Goal: Information Seeking & Learning: Learn about a topic

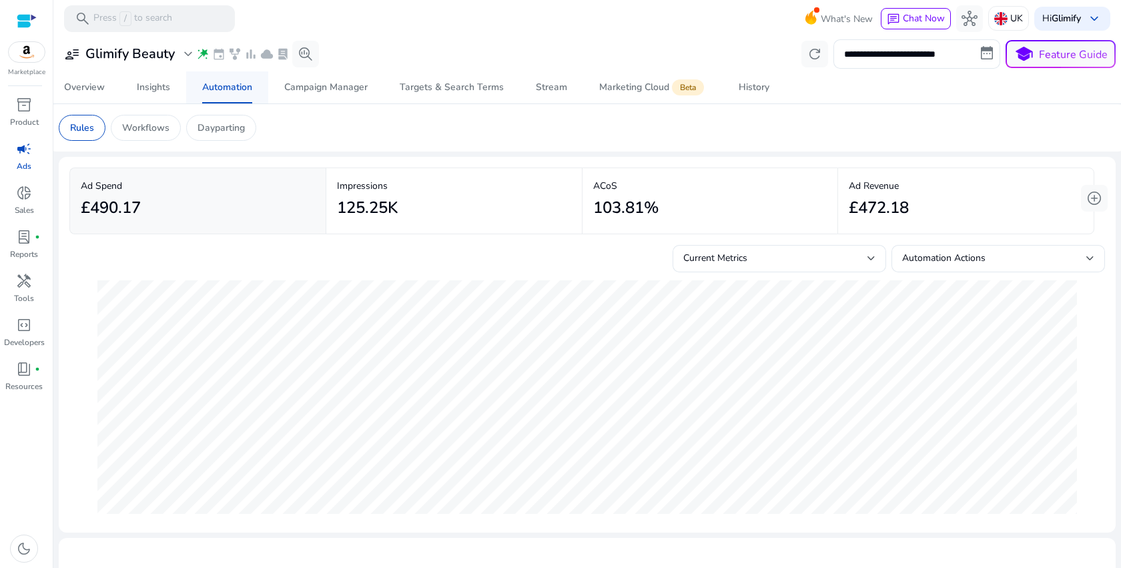
click at [232, 97] on span "Automation" at bounding box center [227, 87] width 50 height 32
click at [307, 87] on div "Campaign Manager" at bounding box center [325, 87] width 83 height 9
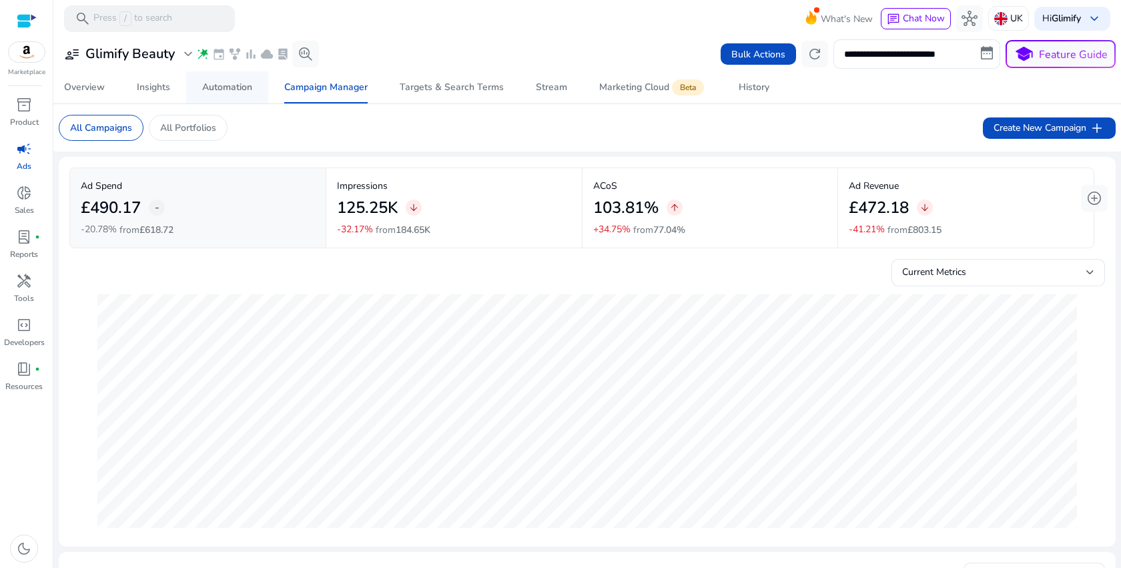
click at [226, 100] on span "Automation" at bounding box center [227, 87] width 50 height 32
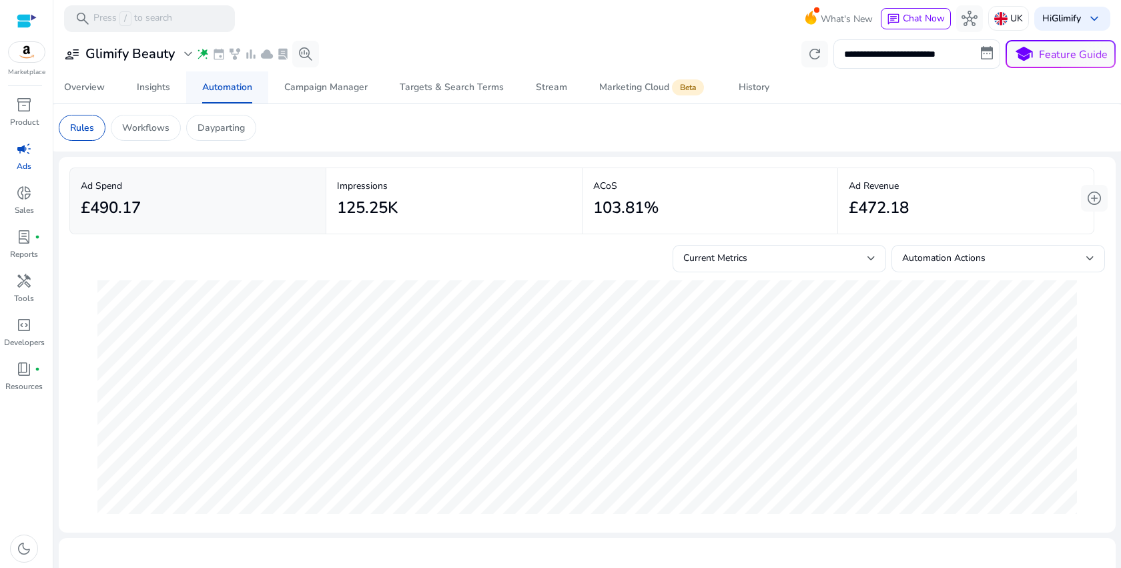
click at [224, 99] on span "Automation" at bounding box center [227, 87] width 50 height 32
click at [755, 80] on span "History" at bounding box center [754, 87] width 31 height 32
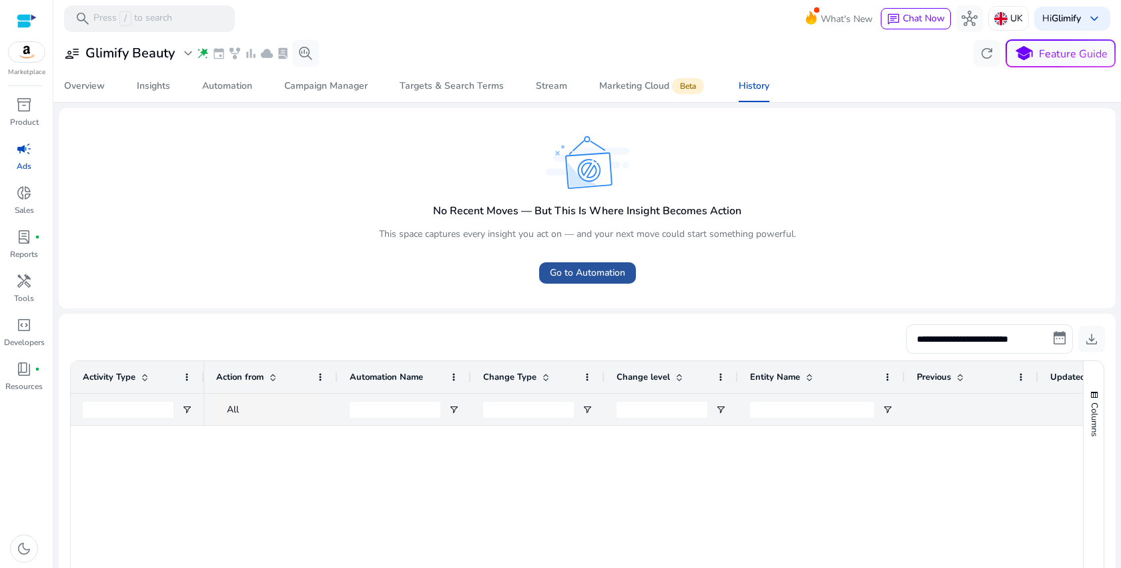
click at [610, 277] on span "Go to Automation" at bounding box center [587, 273] width 75 height 14
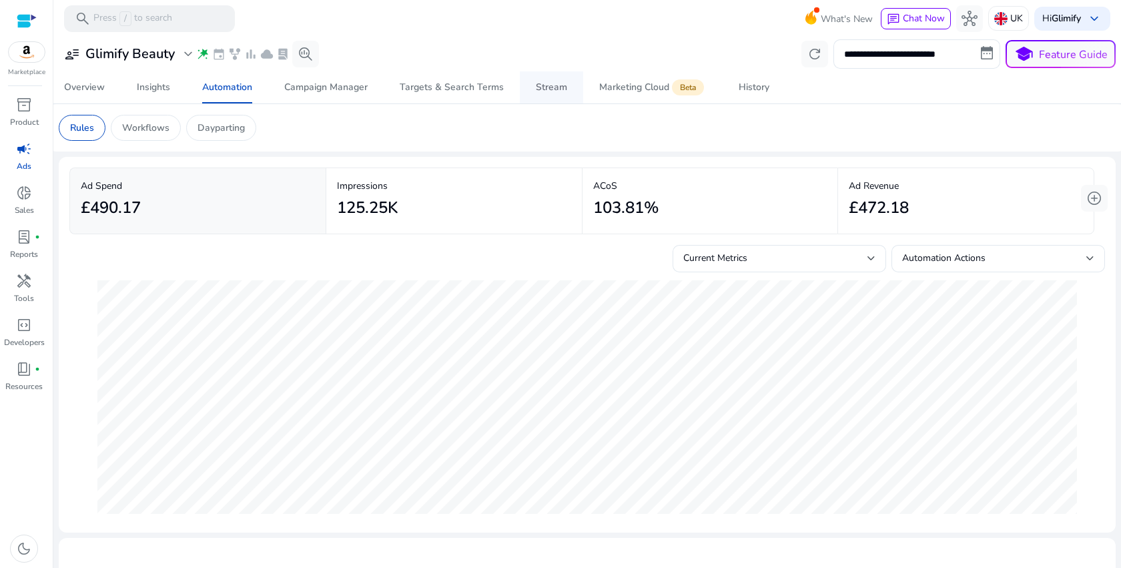
click at [529, 94] on link "Stream" at bounding box center [551, 87] width 63 height 32
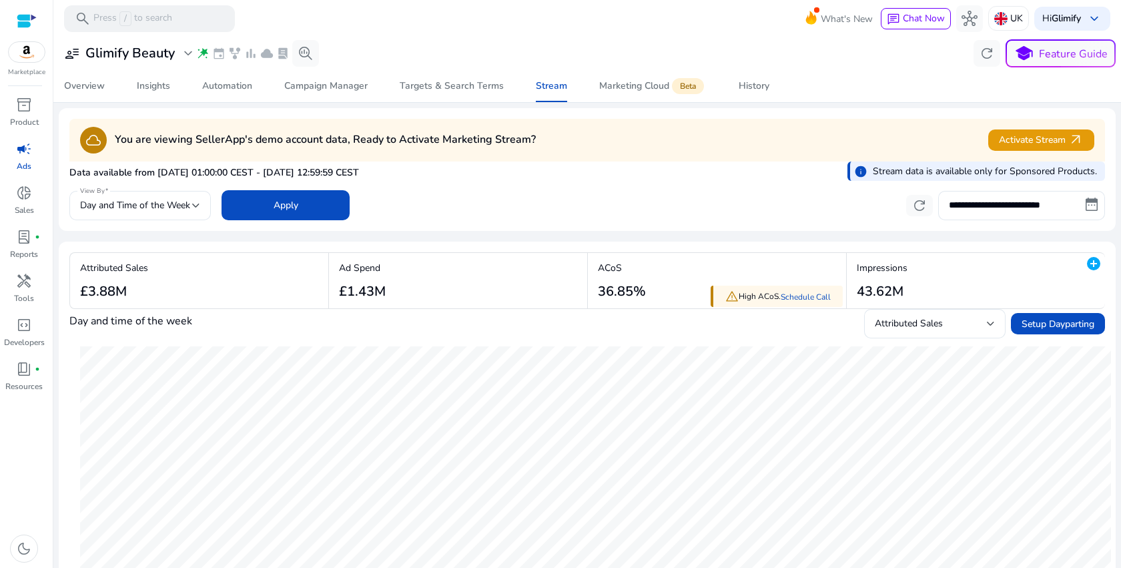
click at [938, 170] on p "Stream data is available only for Sponsored Products." at bounding box center [985, 171] width 224 height 14
click at [625, 179] on div "Data available from [DATE] 01:00:00 CEST - [DATE] 12:59:59 CEST info Stream dat…" at bounding box center [587, 175] width 1036 height 26
click at [29, 23] on div at bounding box center [27, 20] width 20 height 15
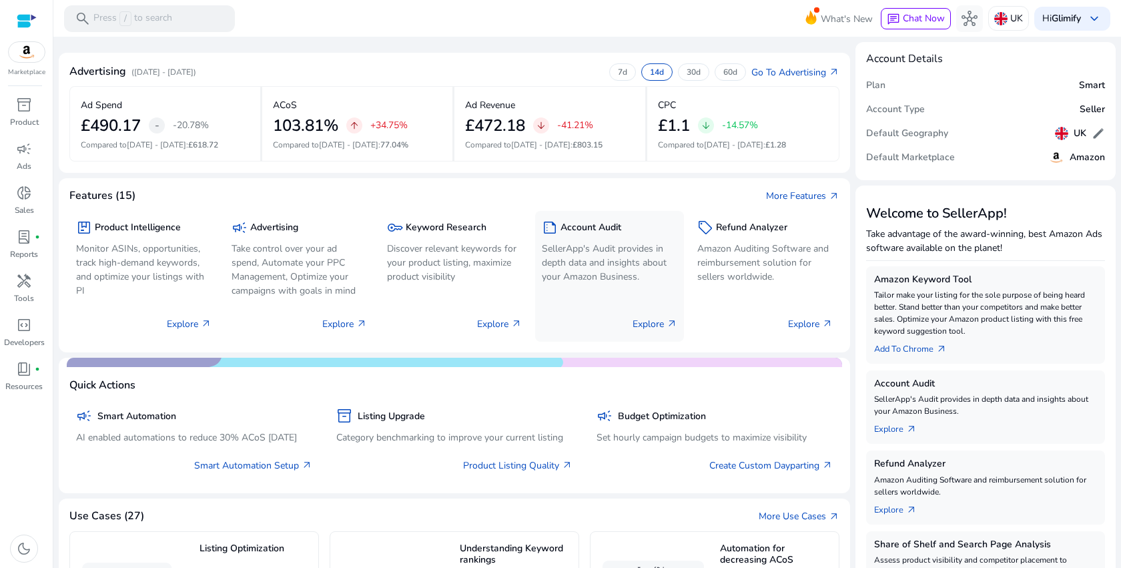
click at [604, 276] on p "SellerApp's Audit provides in depth data and insights about your Amazon Busines…" at bounding box center [609, 263] width 135 height 42
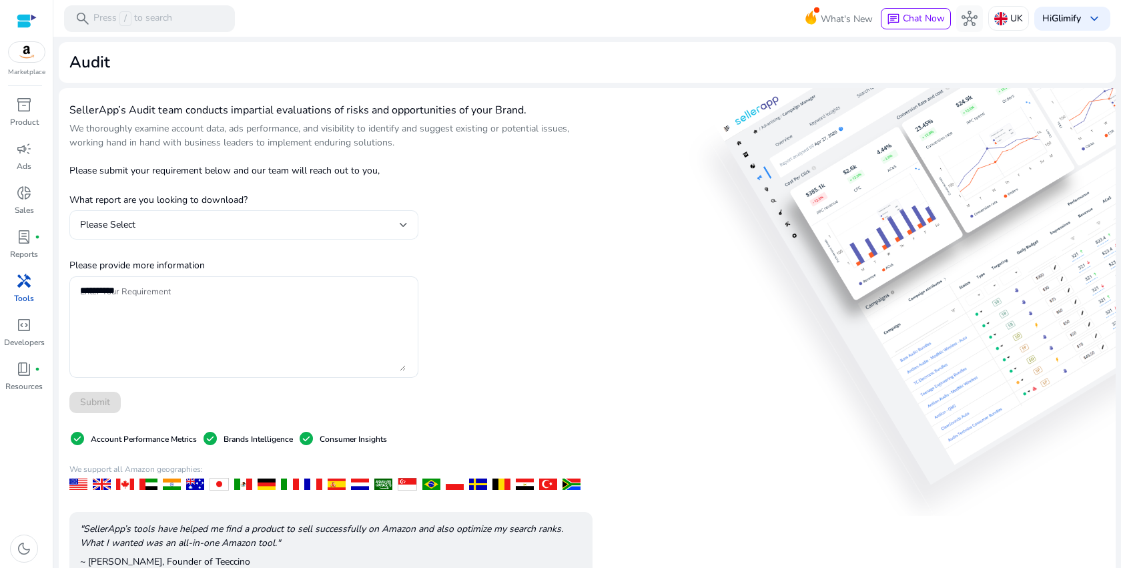
click at [393, 220] on div "Please Select" at bounding box center [240, 225] width 320 height 15
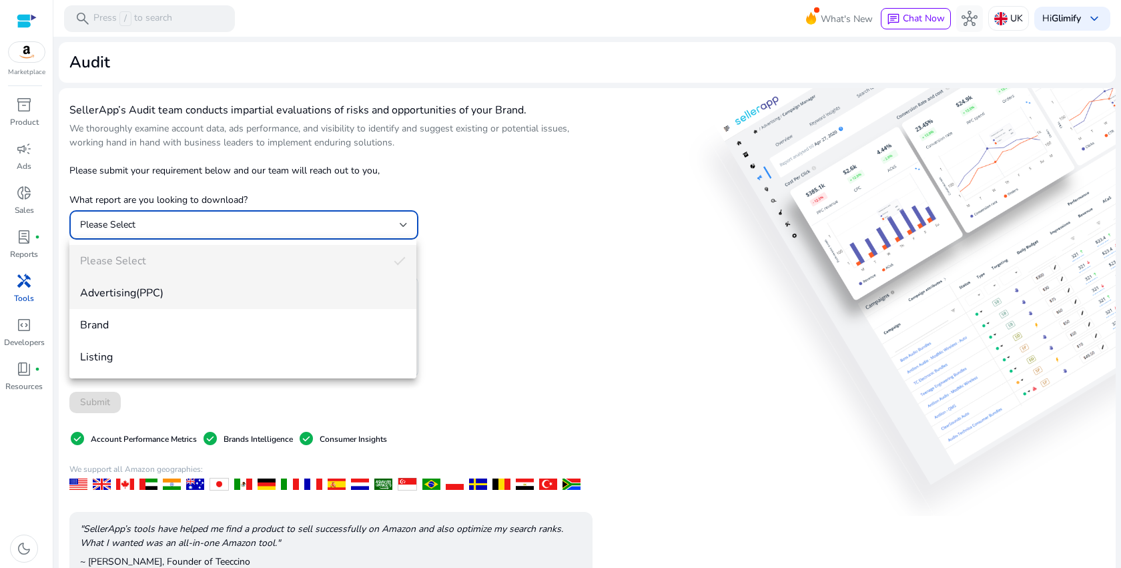
click at [221, 285] on mat-option "Advertising(PPC)" at bounding box center [242, 293] width 347 height 32
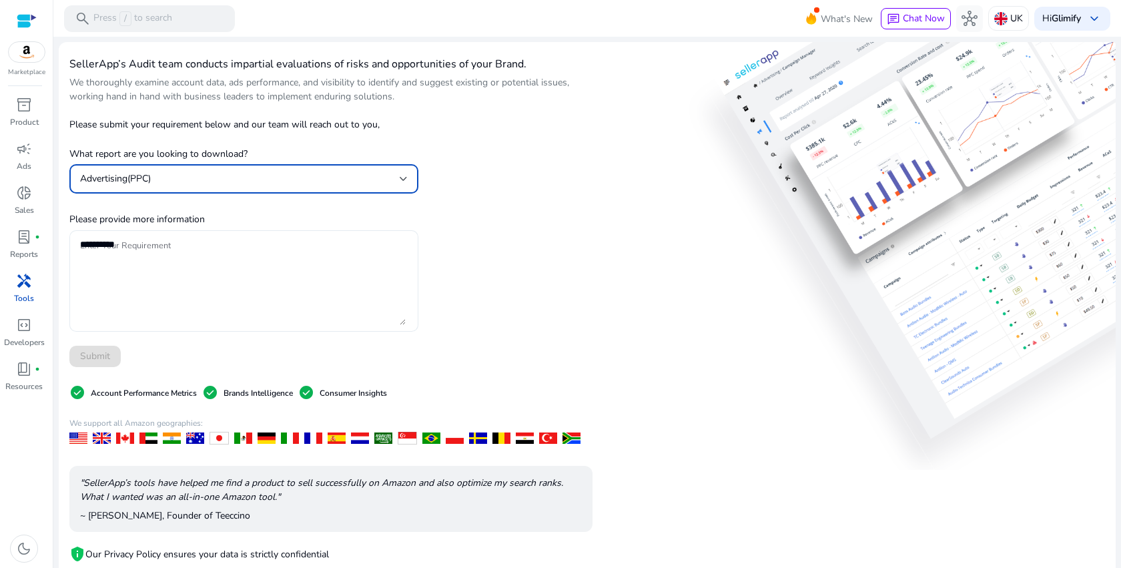
scroll to position [49, 0]
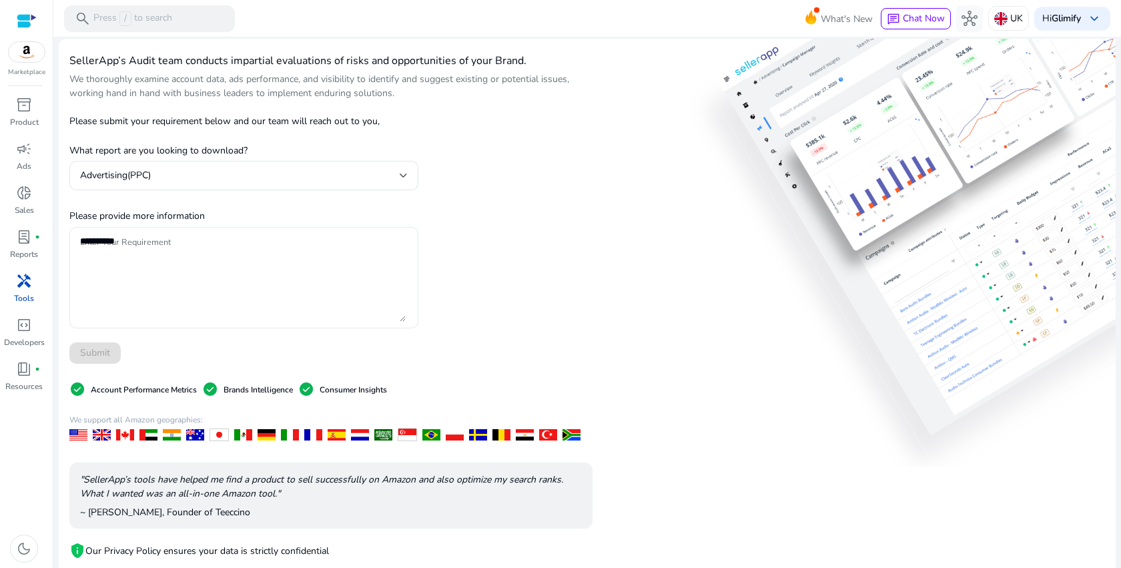
click at [255, 228] on div at bounding box center [244, 277] width 328 height 101
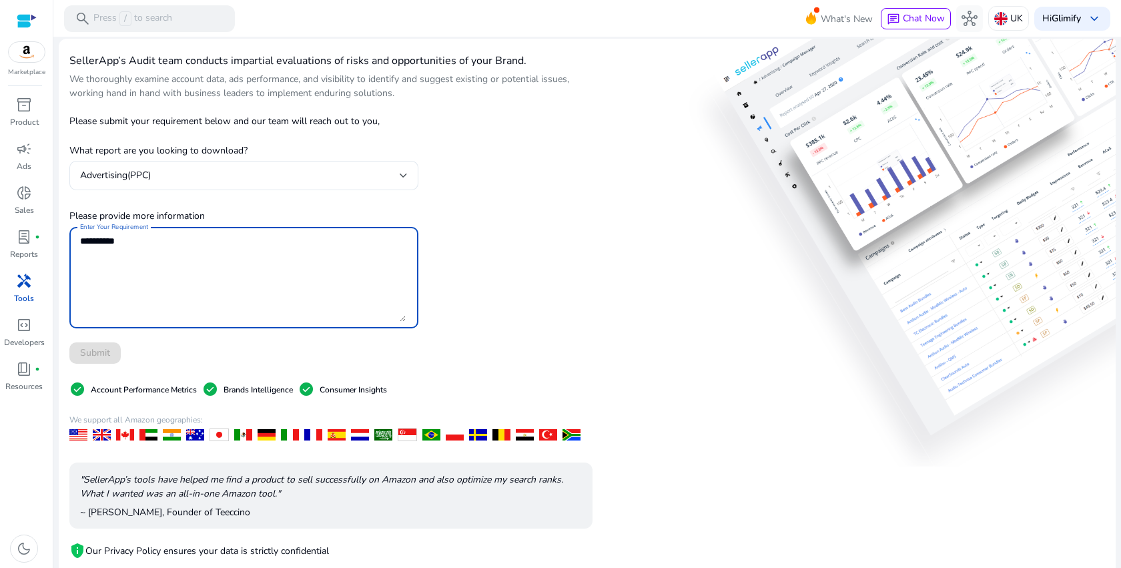
click at [268, 257] on textarea "Enter Your Requirement" at bounding box center [243, 278] width 326 height 88
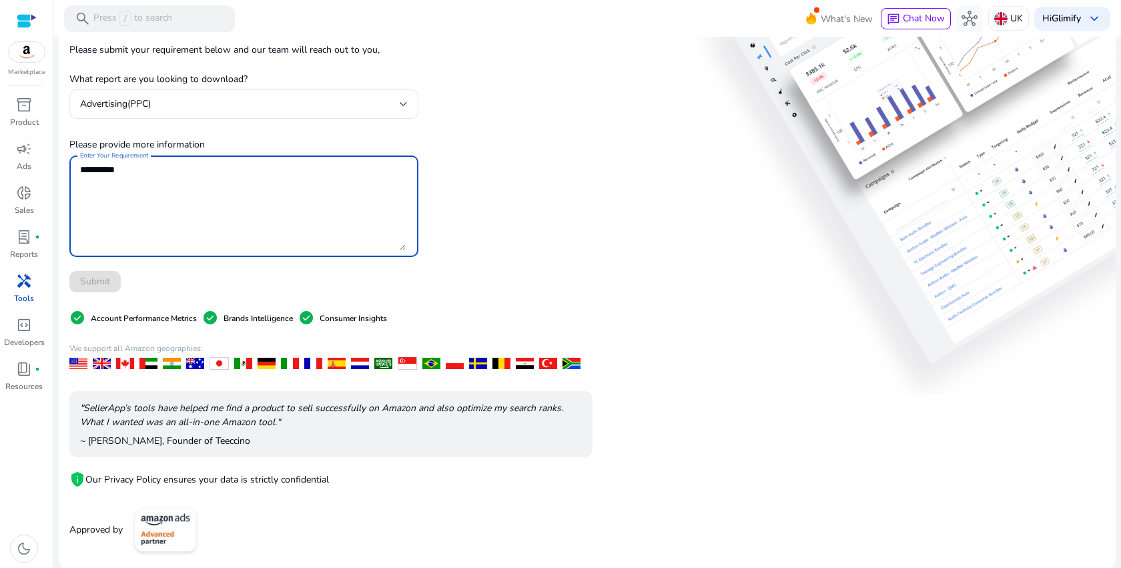
scroll to position [0, 0]
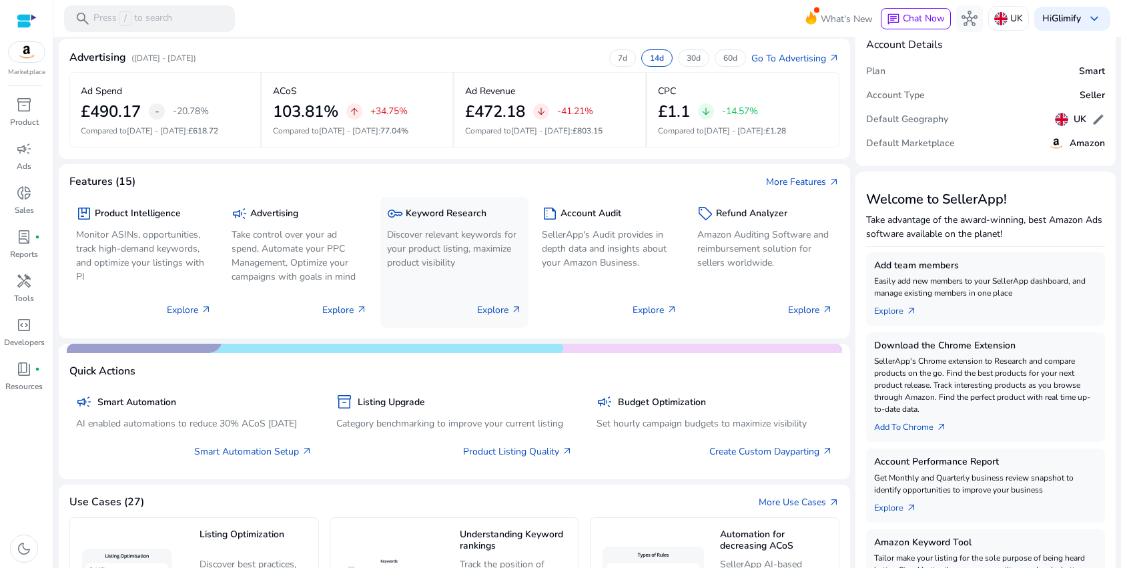
scroll to position [13, 0]
click at [127, 248] on p "Monitor ASINs, opportunities, track high-demand keywords, and optimize your lis…" at bounding box center [143, 256] width 135 height 56
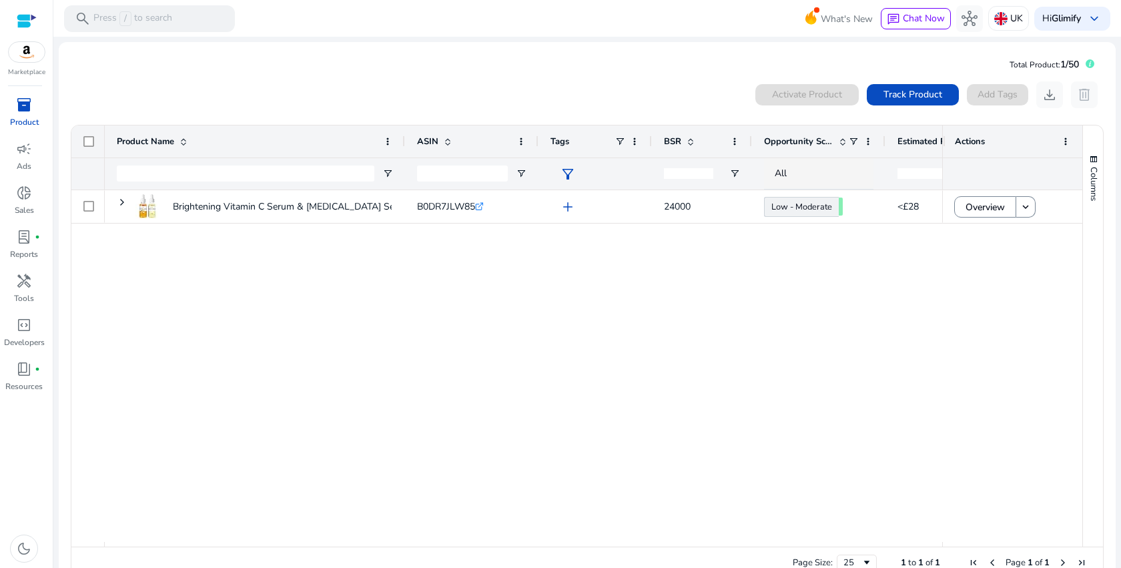
click at [480, 270] on div "Brightening Vitamin C Serum & [MEDICAL_DATA] Set – Hydrating Skincare... B0DR7J…" at bounding box center [524, 366] width 838 height 352
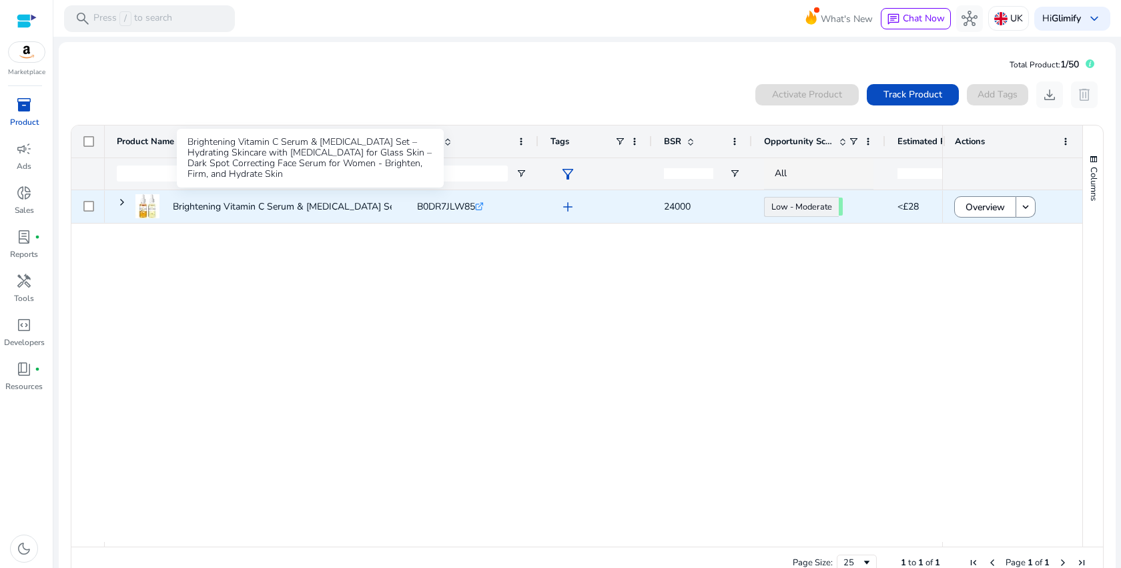
click at [326, 208] on p "Brightening Vitamin C Serum & [MEDICAL_DATA] Set – Hydrating Skincare..." at bounding box center [333, 206] width 320 height 27
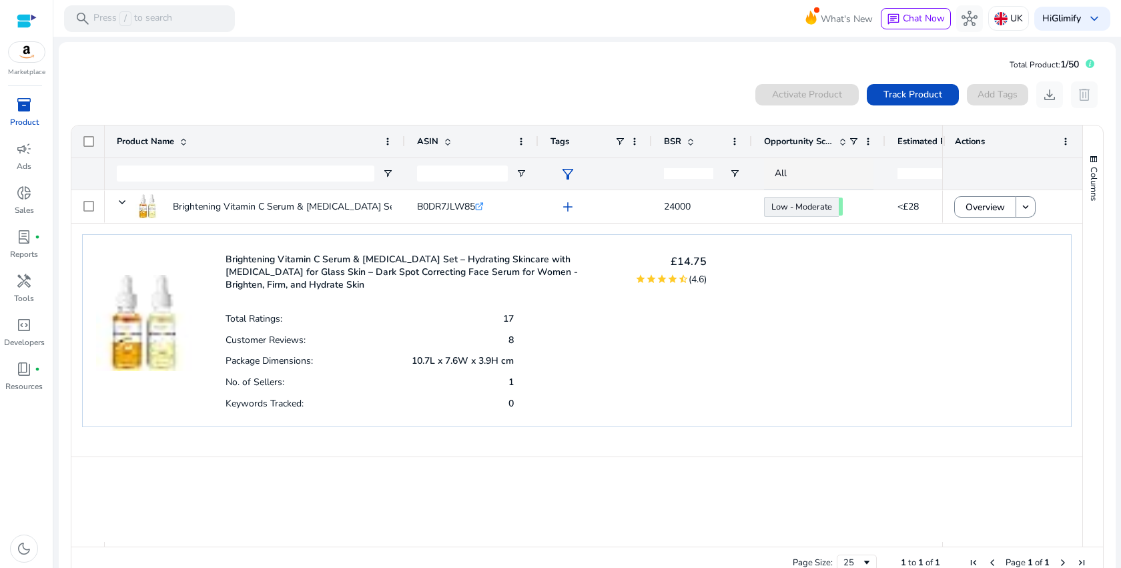
click at [401, 265] on p "Brightening Vitamin C Serum & [MEDICAL_DATA] Set – Hydrating Skincare with [MED…" at bounding box center [422, 272] width 393 height 38
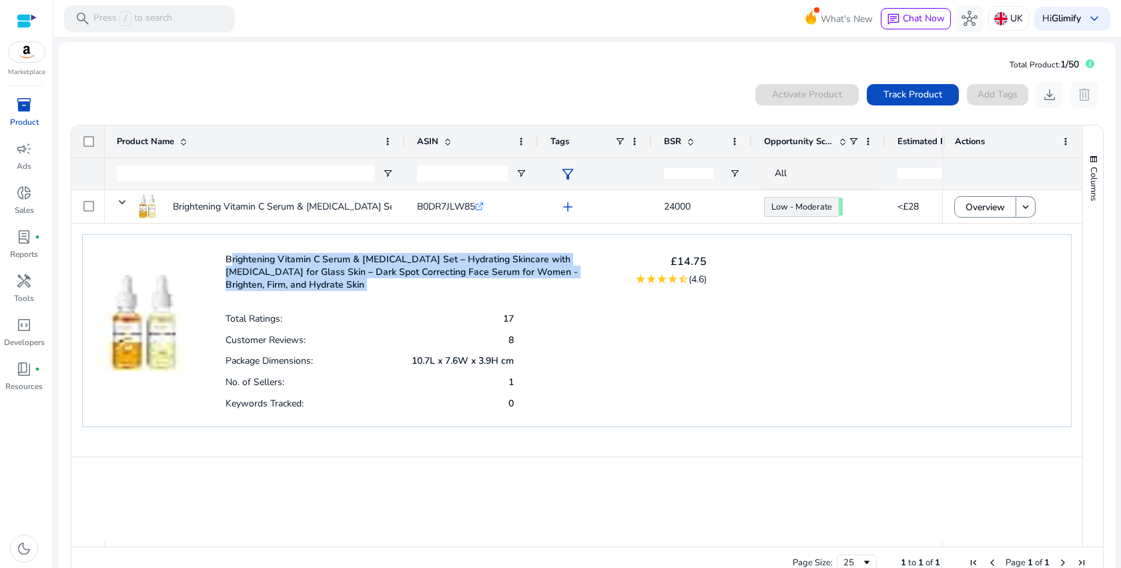
click at [401, 265] on p "Brightening Vitamin C Serum & [MEDICAL_DATA] Set – Hydrating Skincare with [MED…" at bounding box center [422, 272] width 393 height 38
copy p "Brightening Vitamin C Serum & [MEDICAL_DATA] Set – Hydrating Skincare with [MED…"
